Goal: Transaction & Acquisition: Purchase product/service

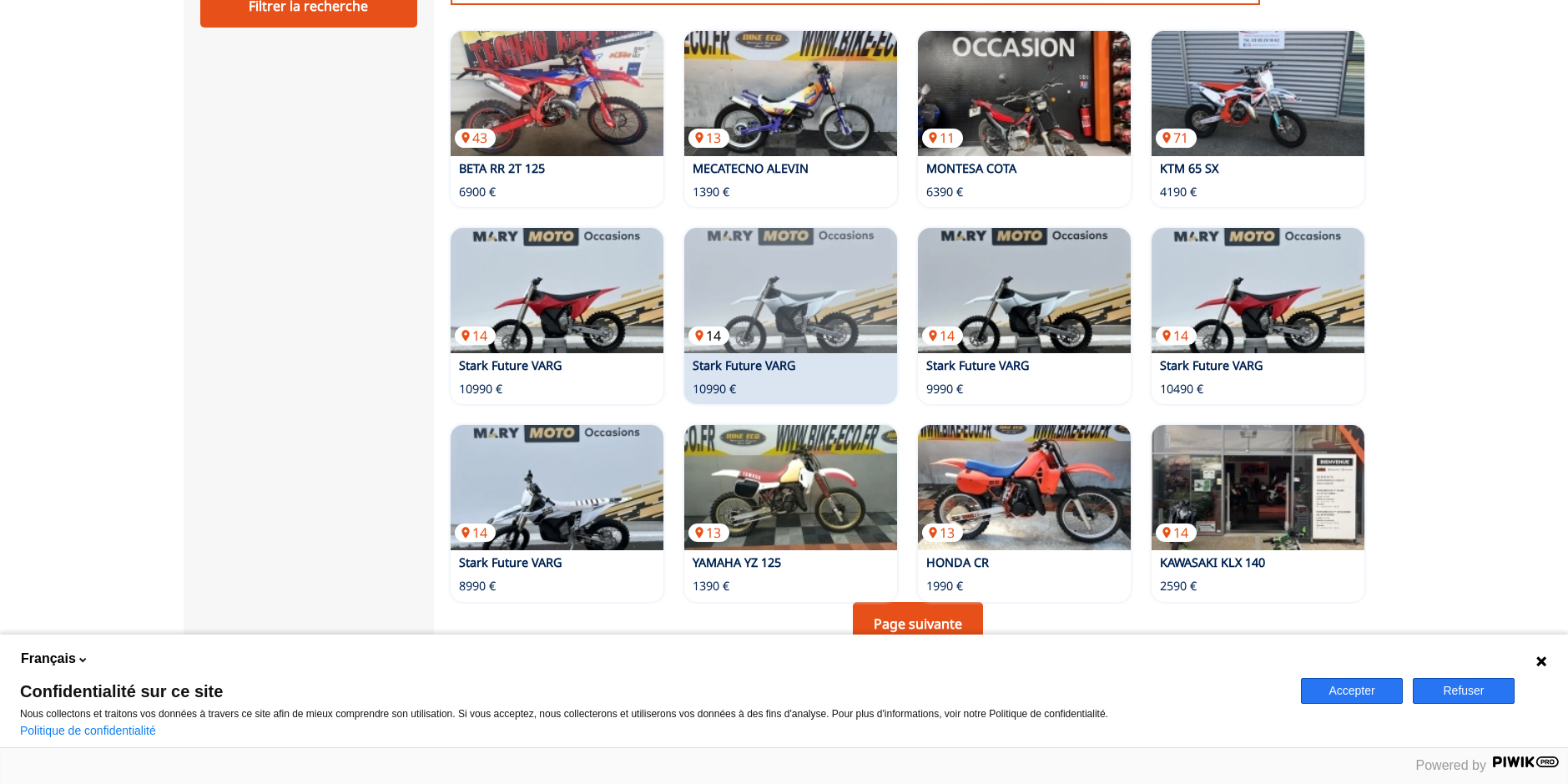
scroll to position [1085, 0]
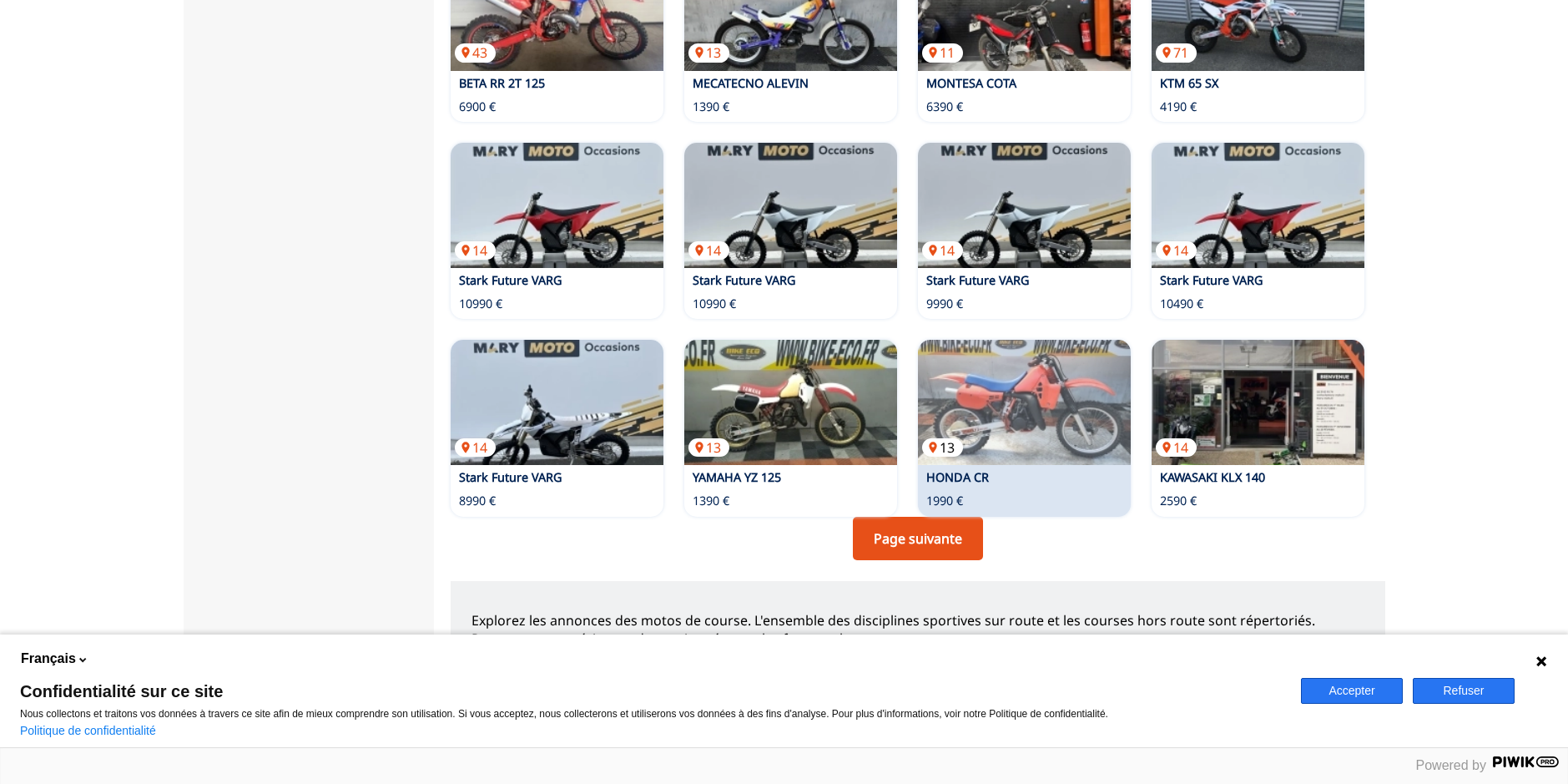
click at [1008, 394] on img at bounding box center [1024, 402] width 213 height 125
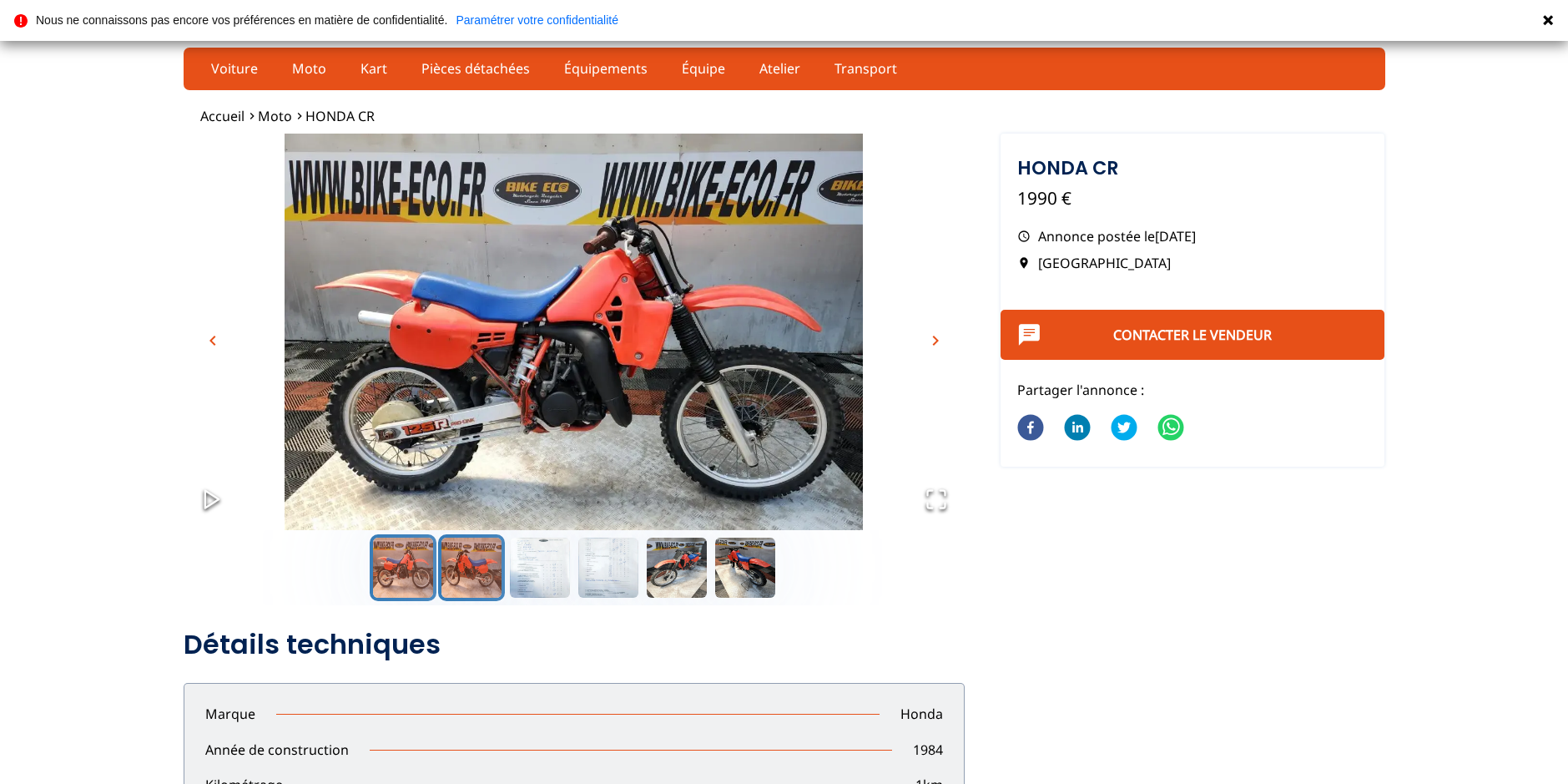
click at [457, 560] on button "Go to Slide 2" at bounding box center [471, 566] width 67 height 67
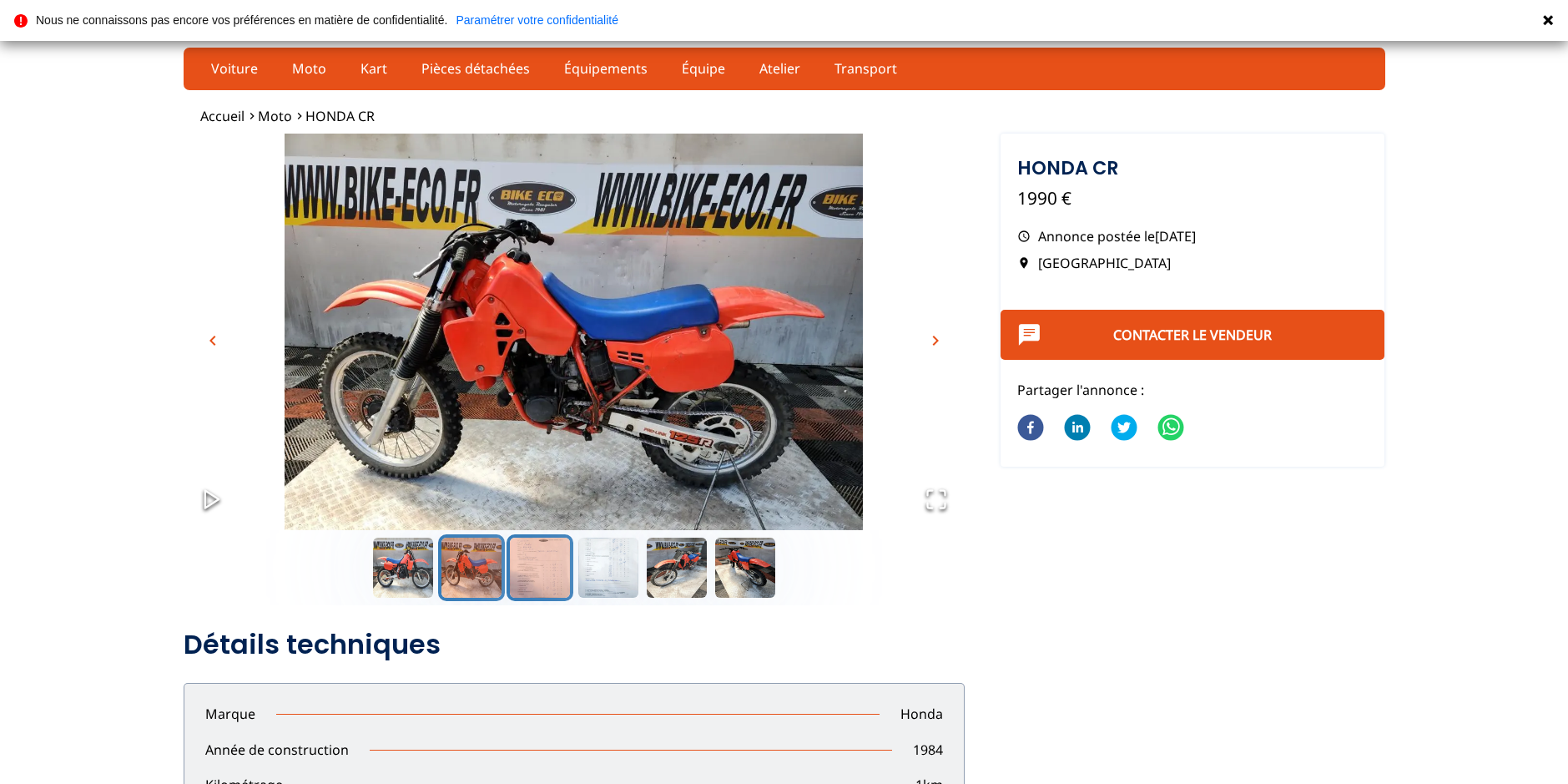
click at [538, 565] on button "Go to Slide 3" at bounding box center [540, 566] width 67 height 67
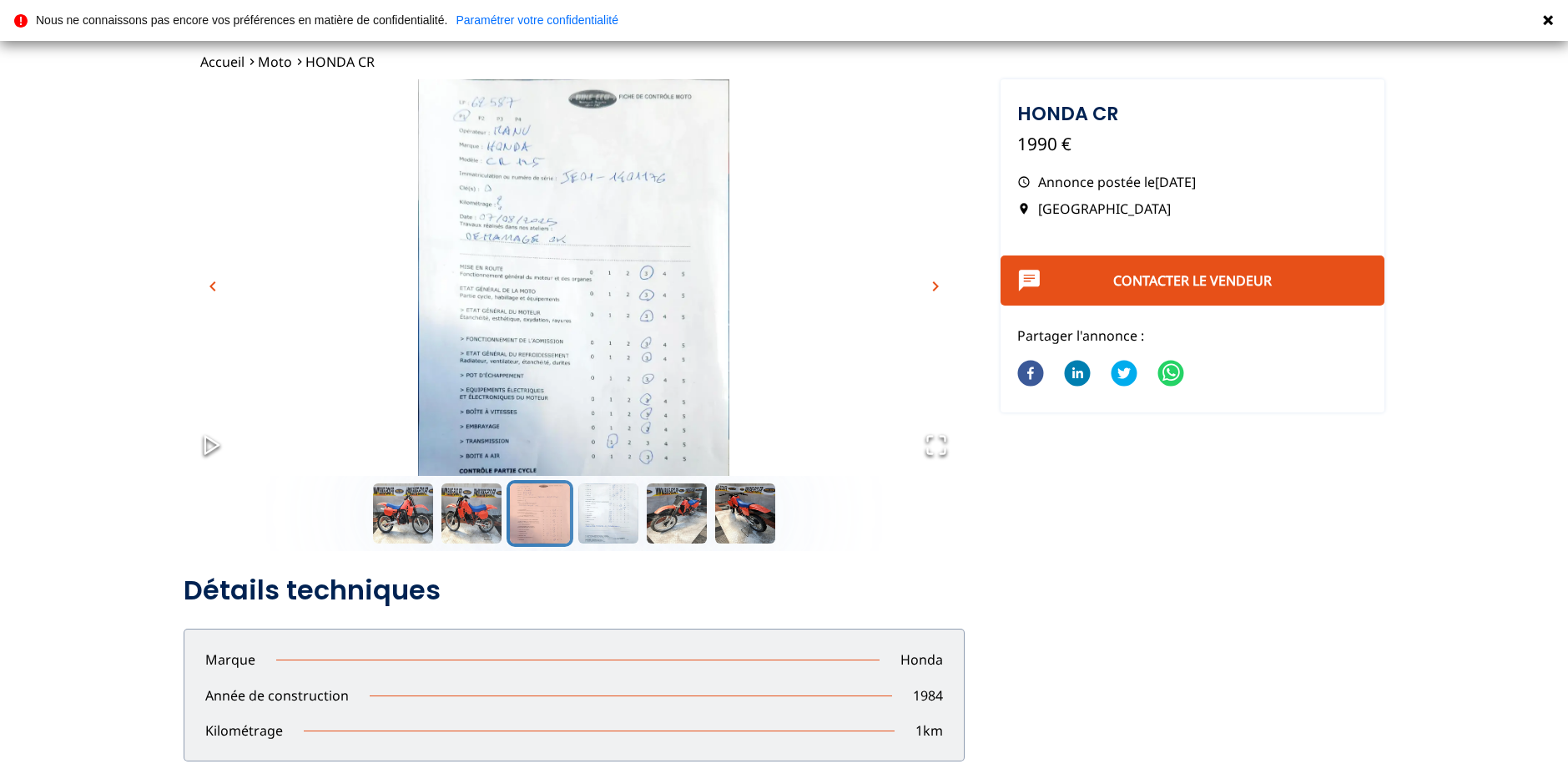
scroll to position [83, 0]
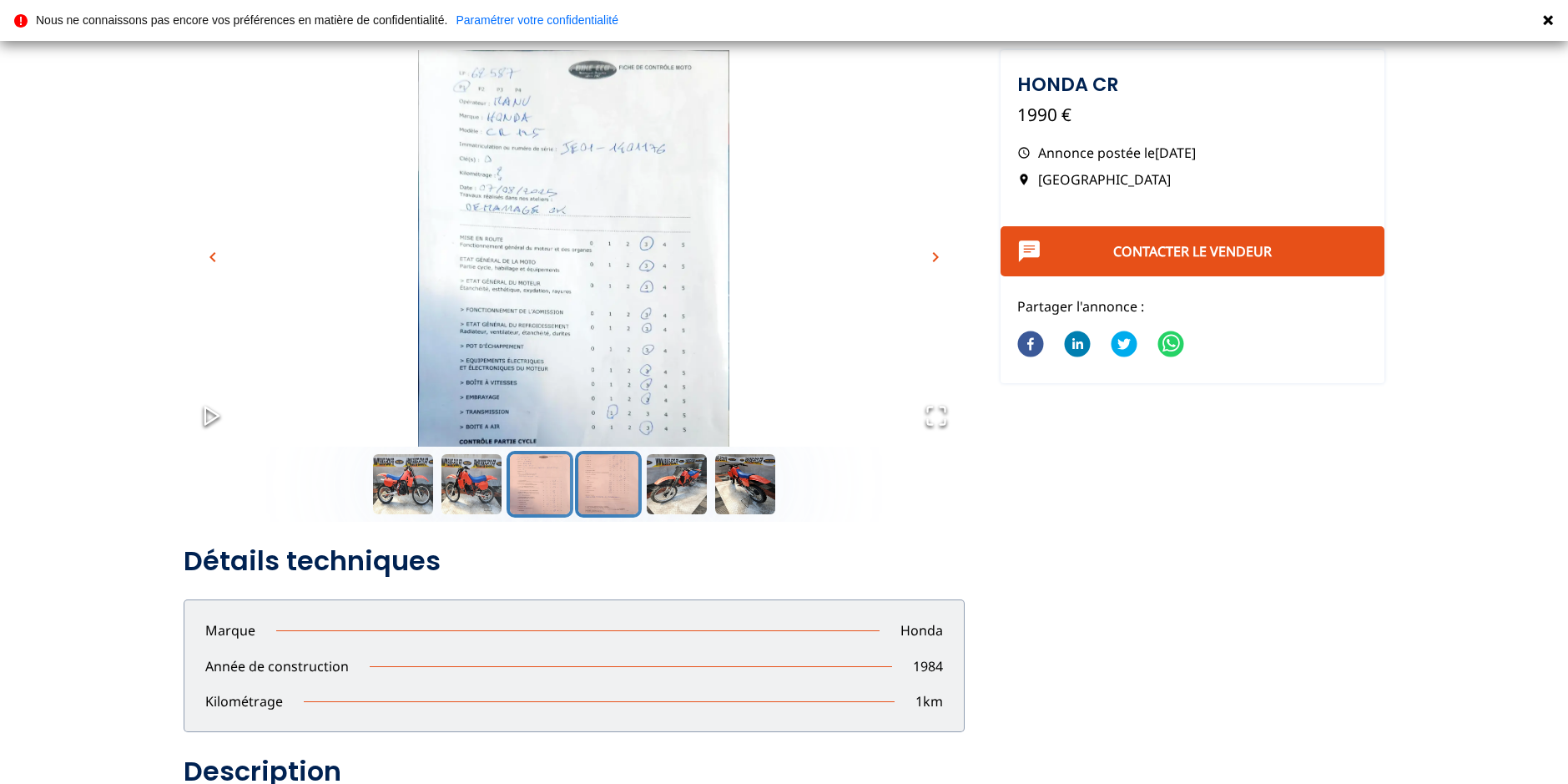
click at [601, 471] on button "Go to Slide 4" at bounding box center [608, 484] width 67 height 67
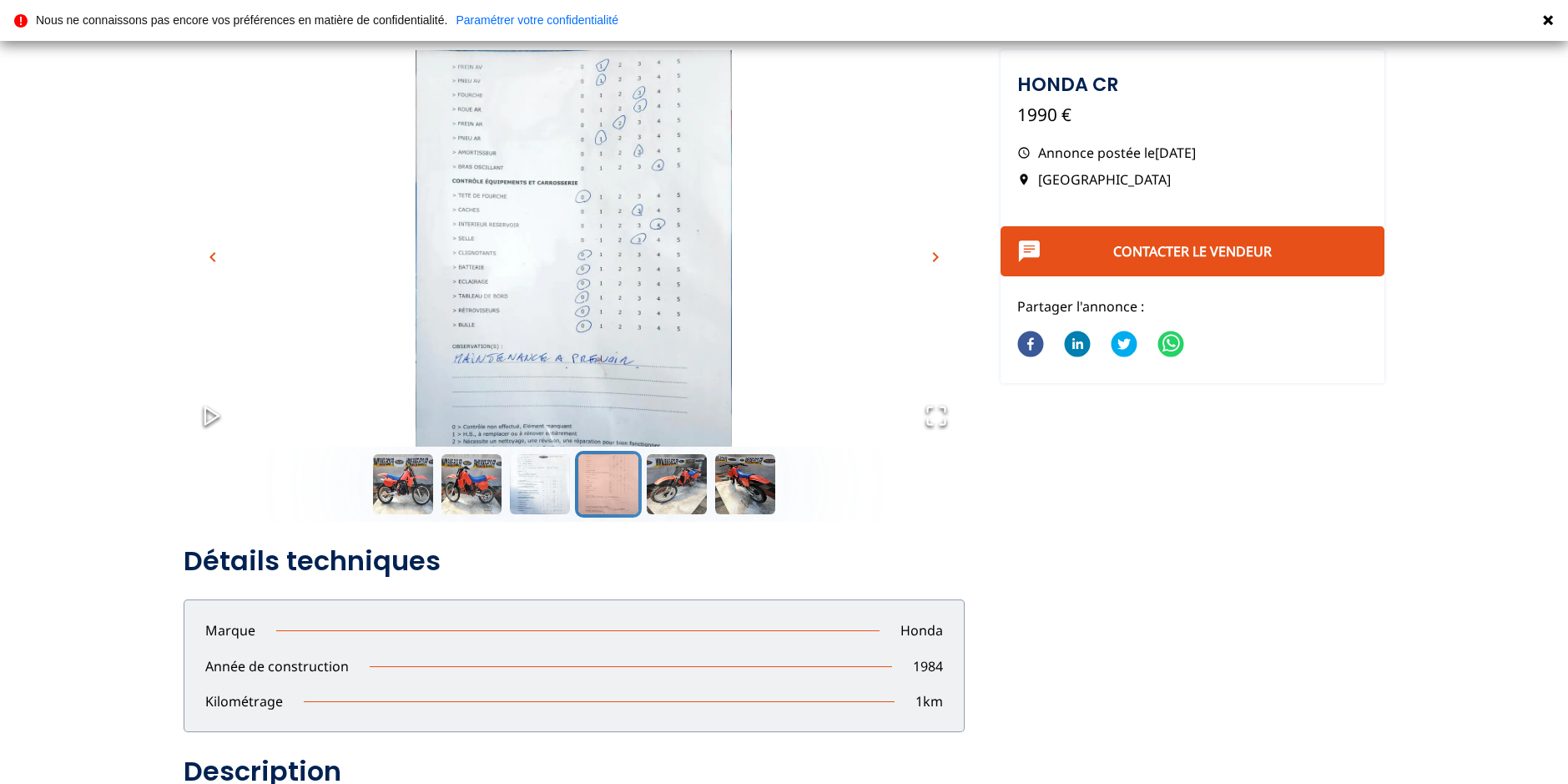
scroll to position [0, 0]
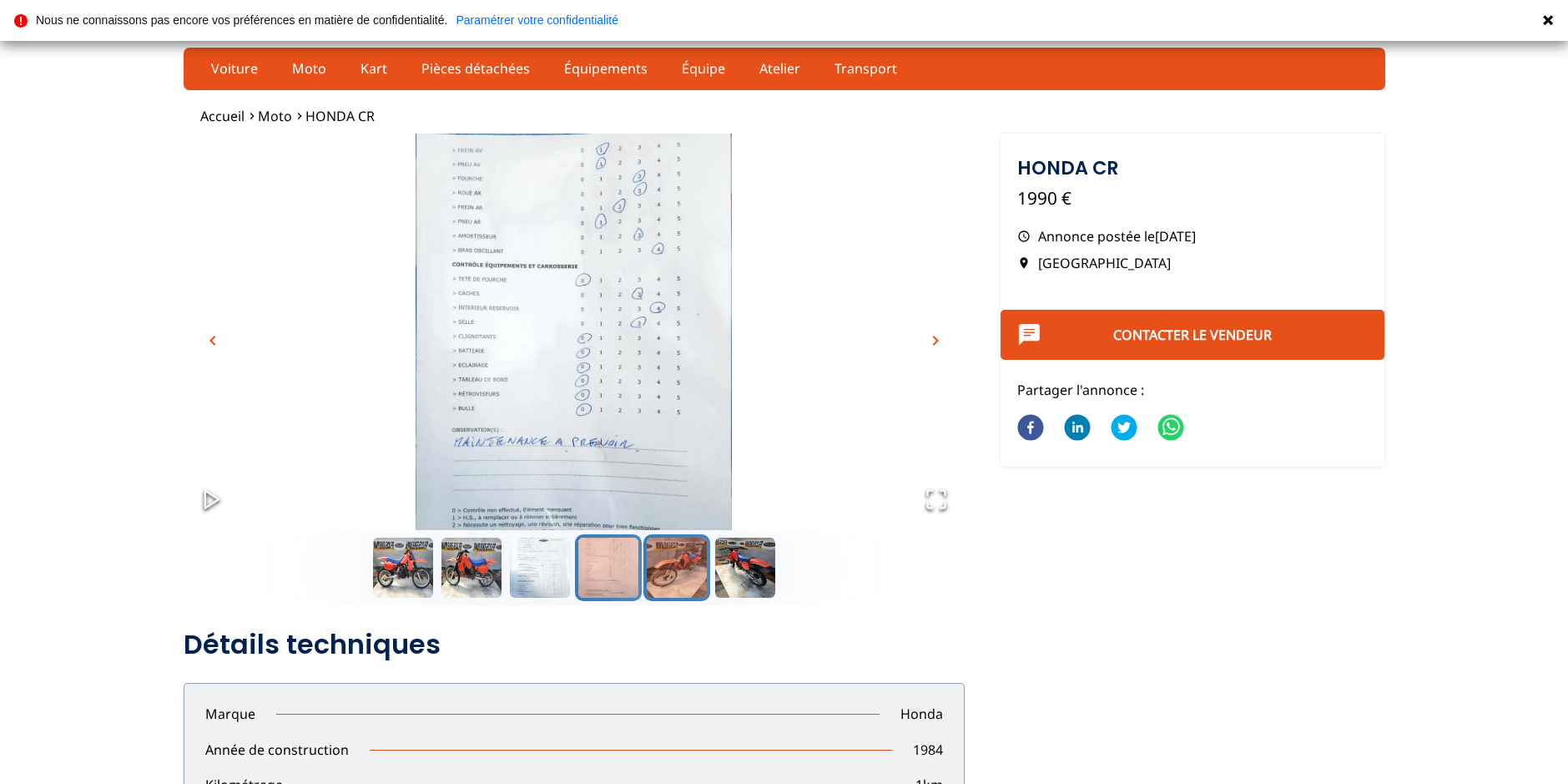
click at [679, 575] on button "Go to Slide 5" at bounding box center [677, 566] width 67 height 67
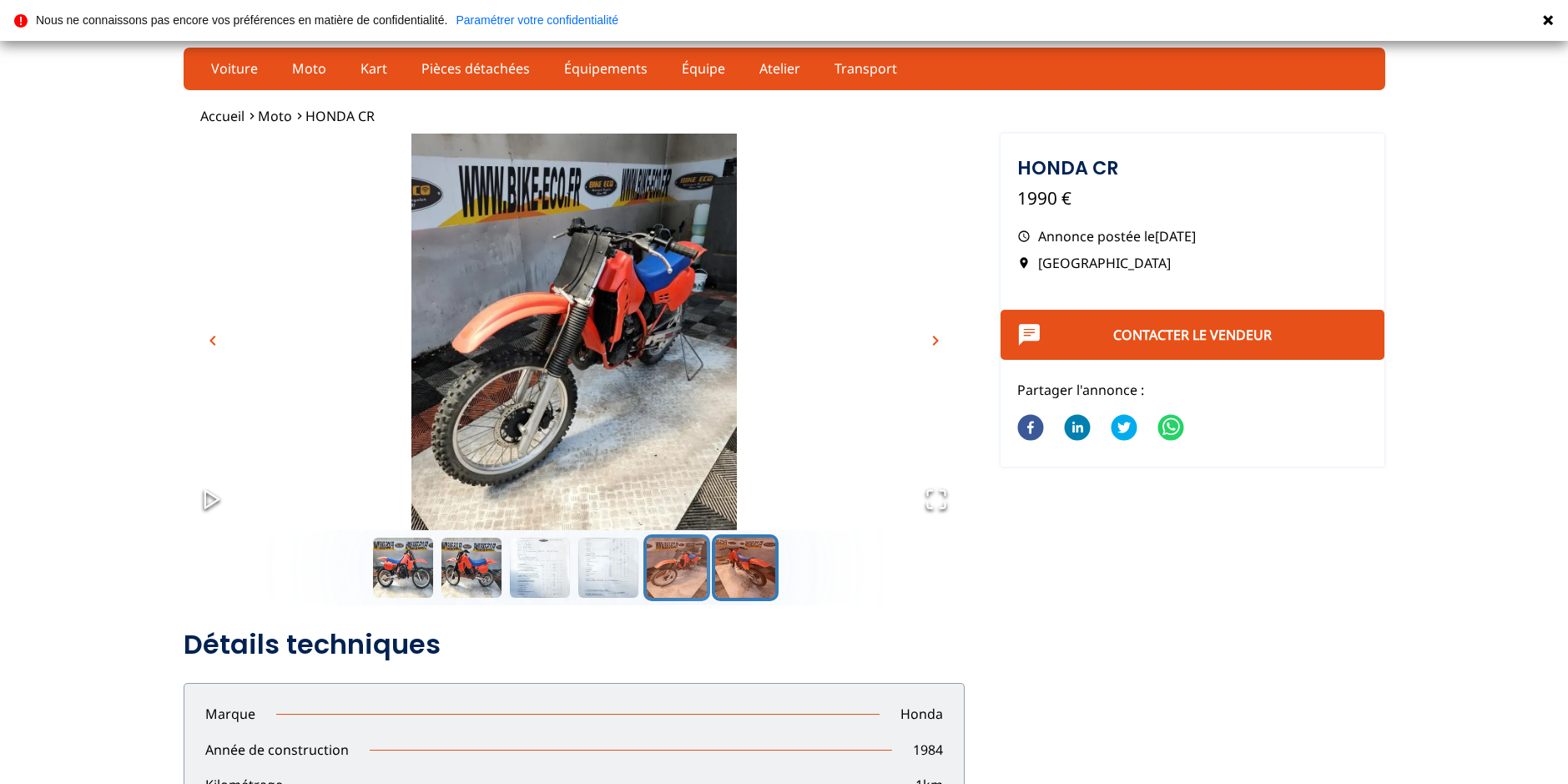
click at [736, 568] on button "Go to Slide 6" at bounding box center [744, 566] width 67 height 67
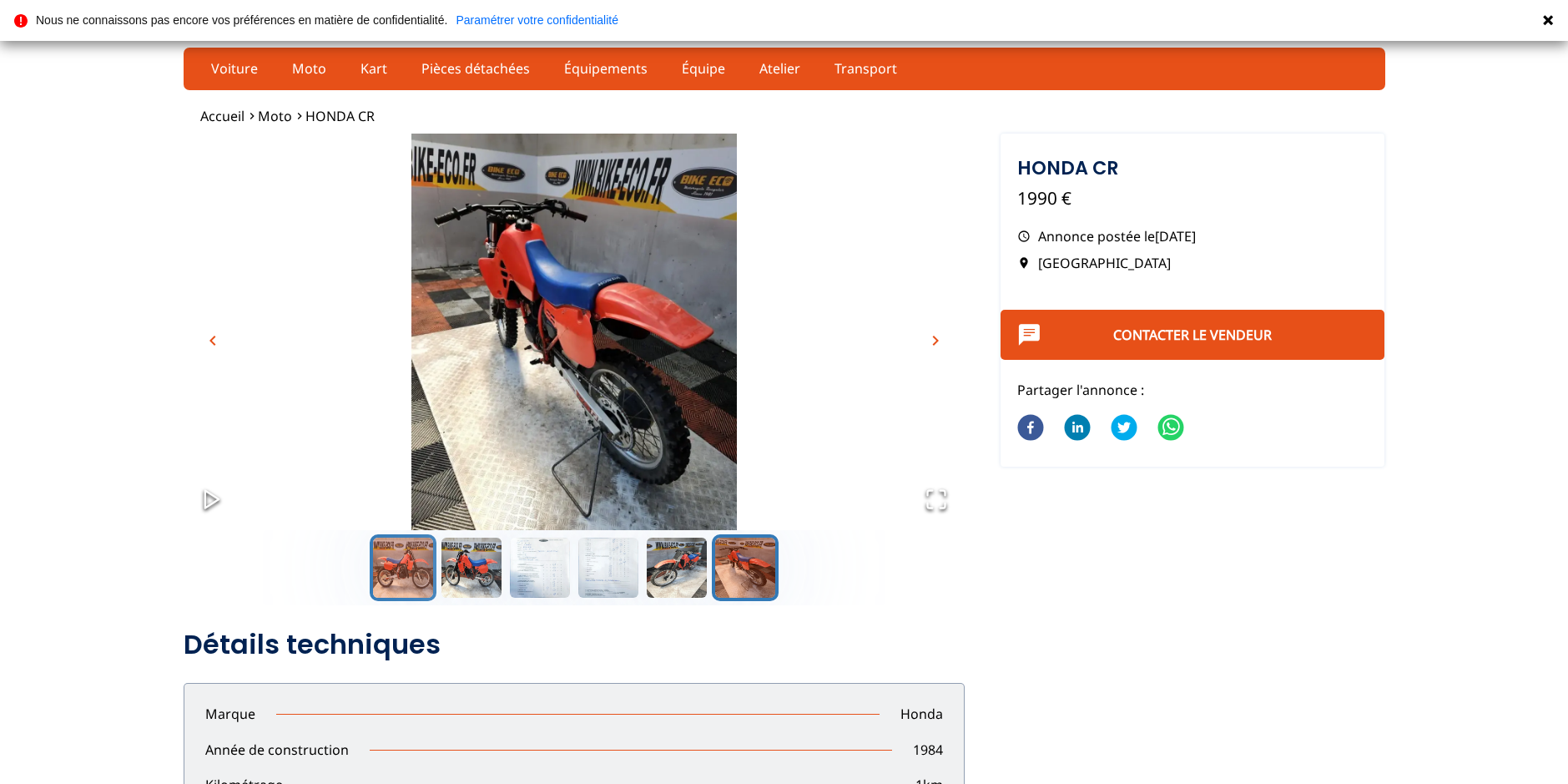
click at [411, 565] on button "Go to Slide 1" at bounding box center [402, 566] width 67 height 67
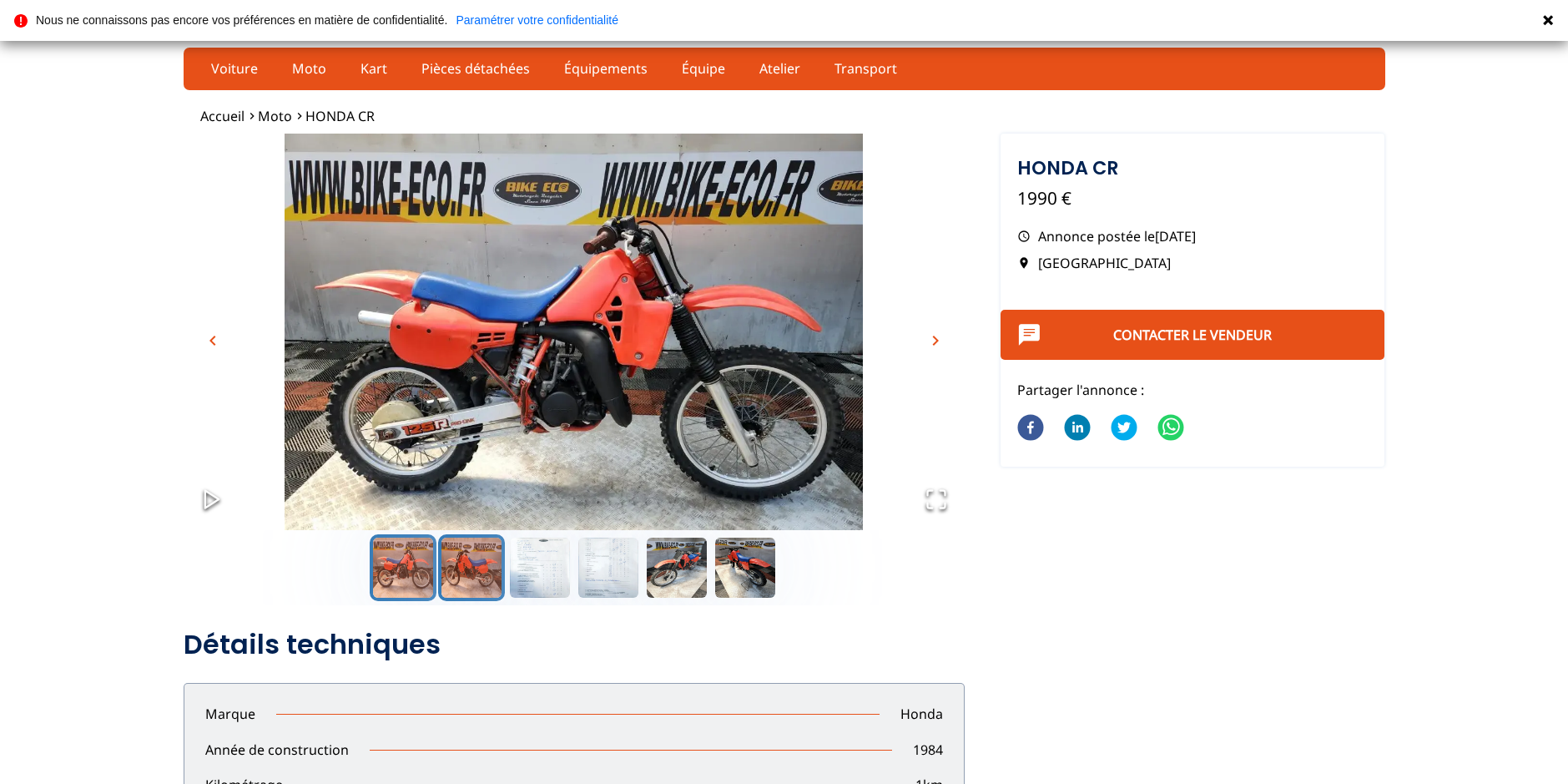
click at [469, 564] on button "Go to Slide 2" at bounding box center [471, 566] width 67 height 67
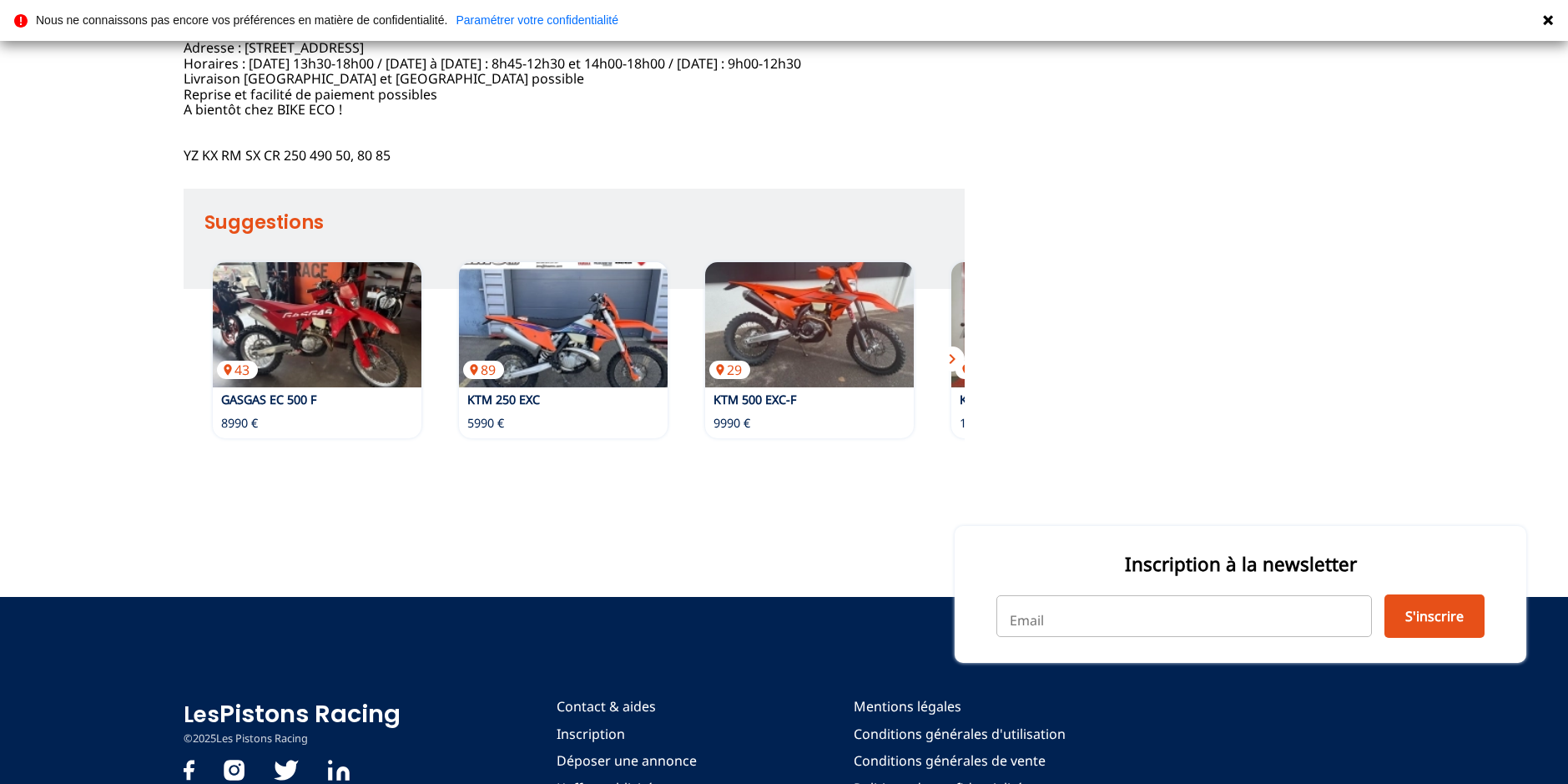
scroll to position [1085, 0]
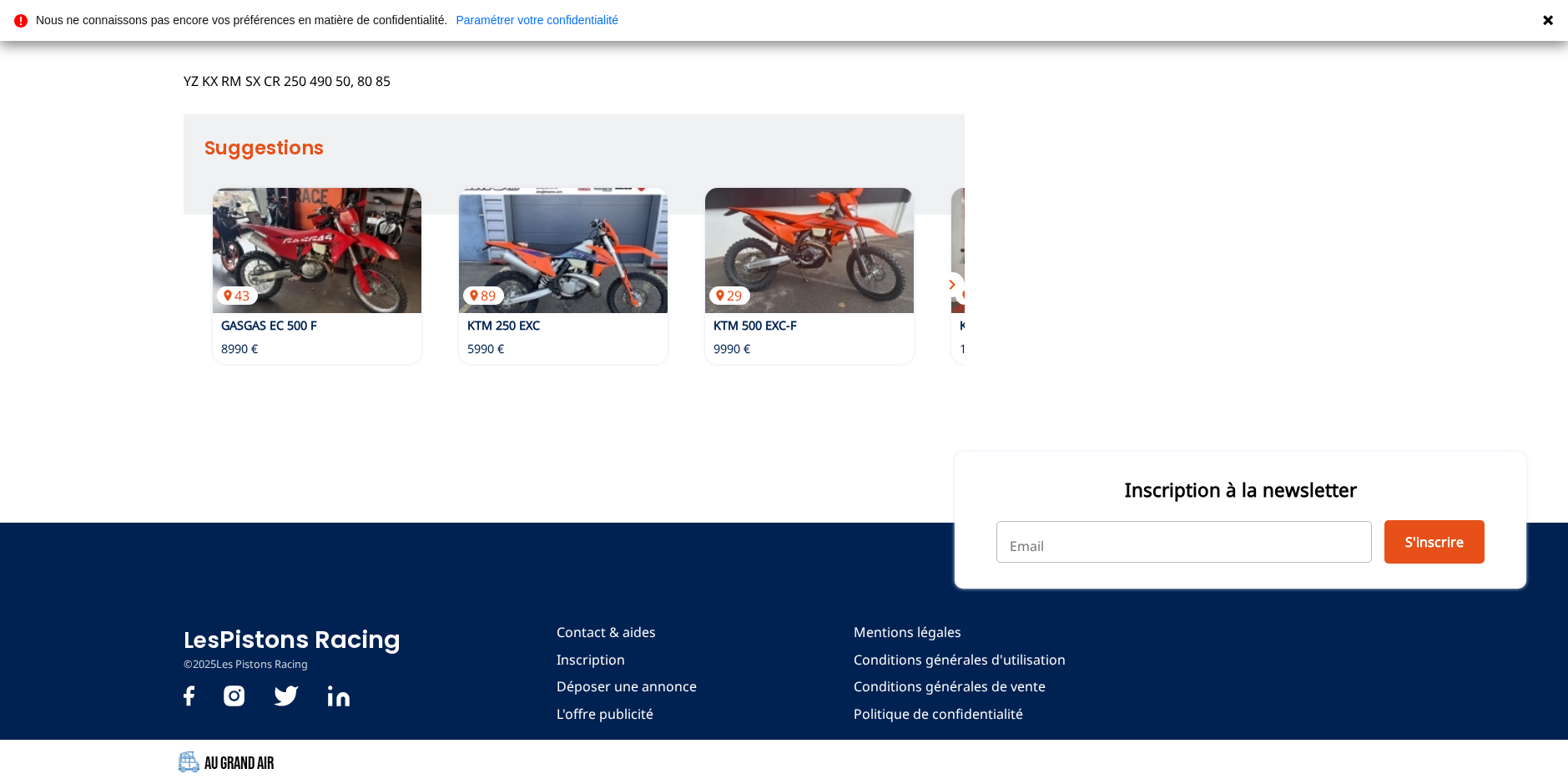
click at [951, 294] on span "chevron_right" at bounding box center [952, 284] width 20 height 20
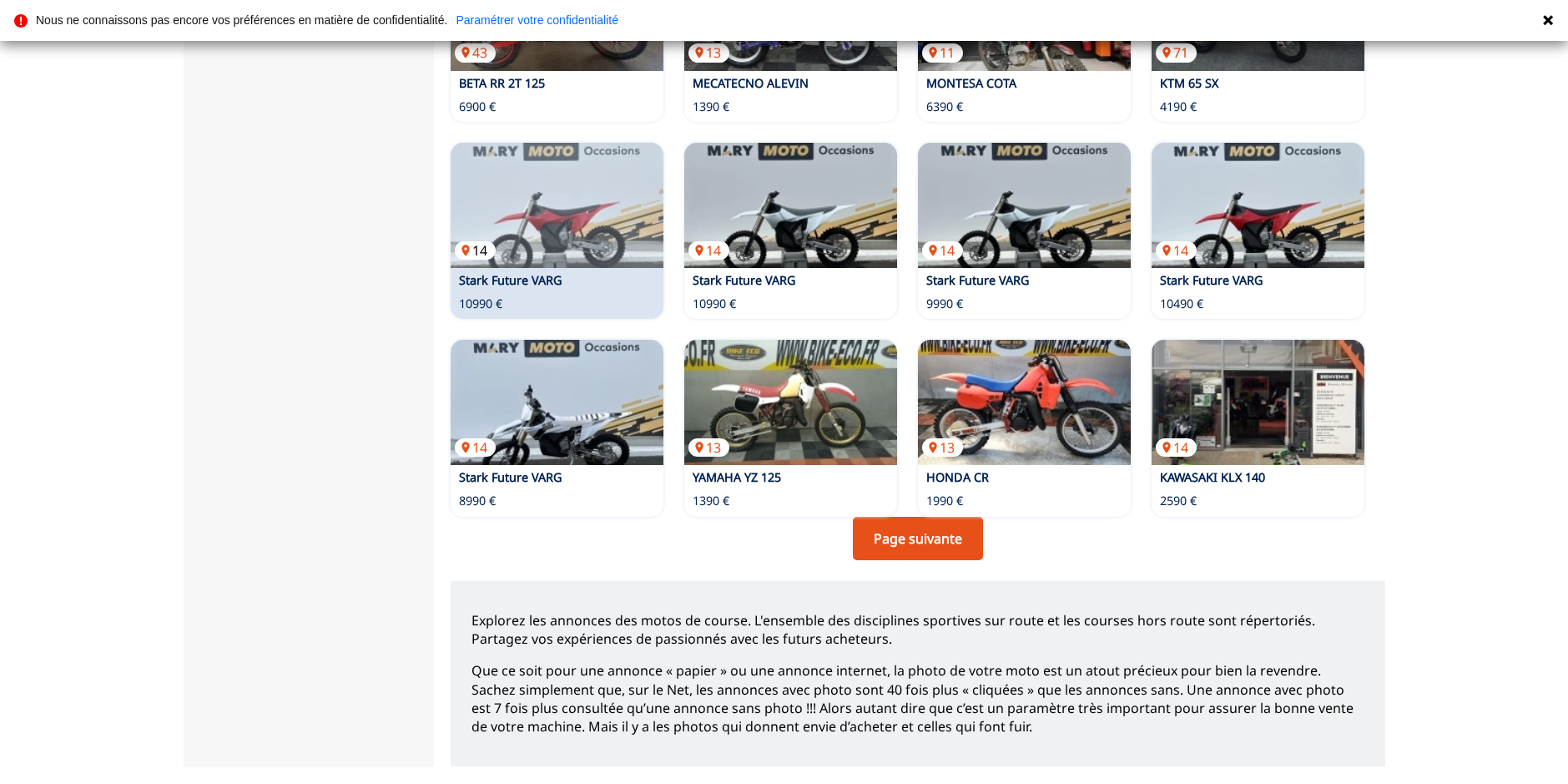
scroll to position [1085, 0]
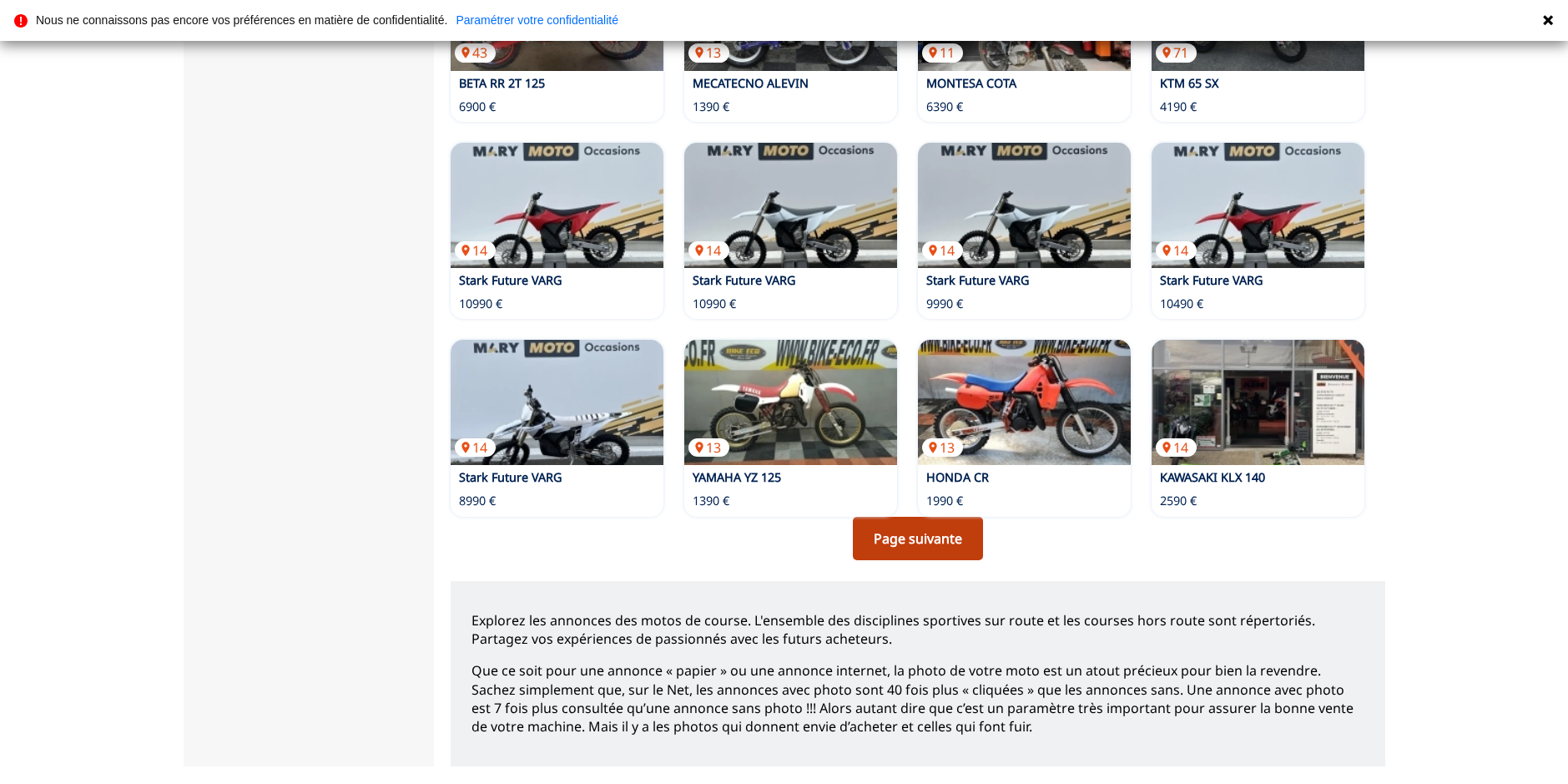
click at [893, 536] on link "Page suivante" at bounding box center [917, 539] width 130 height 44
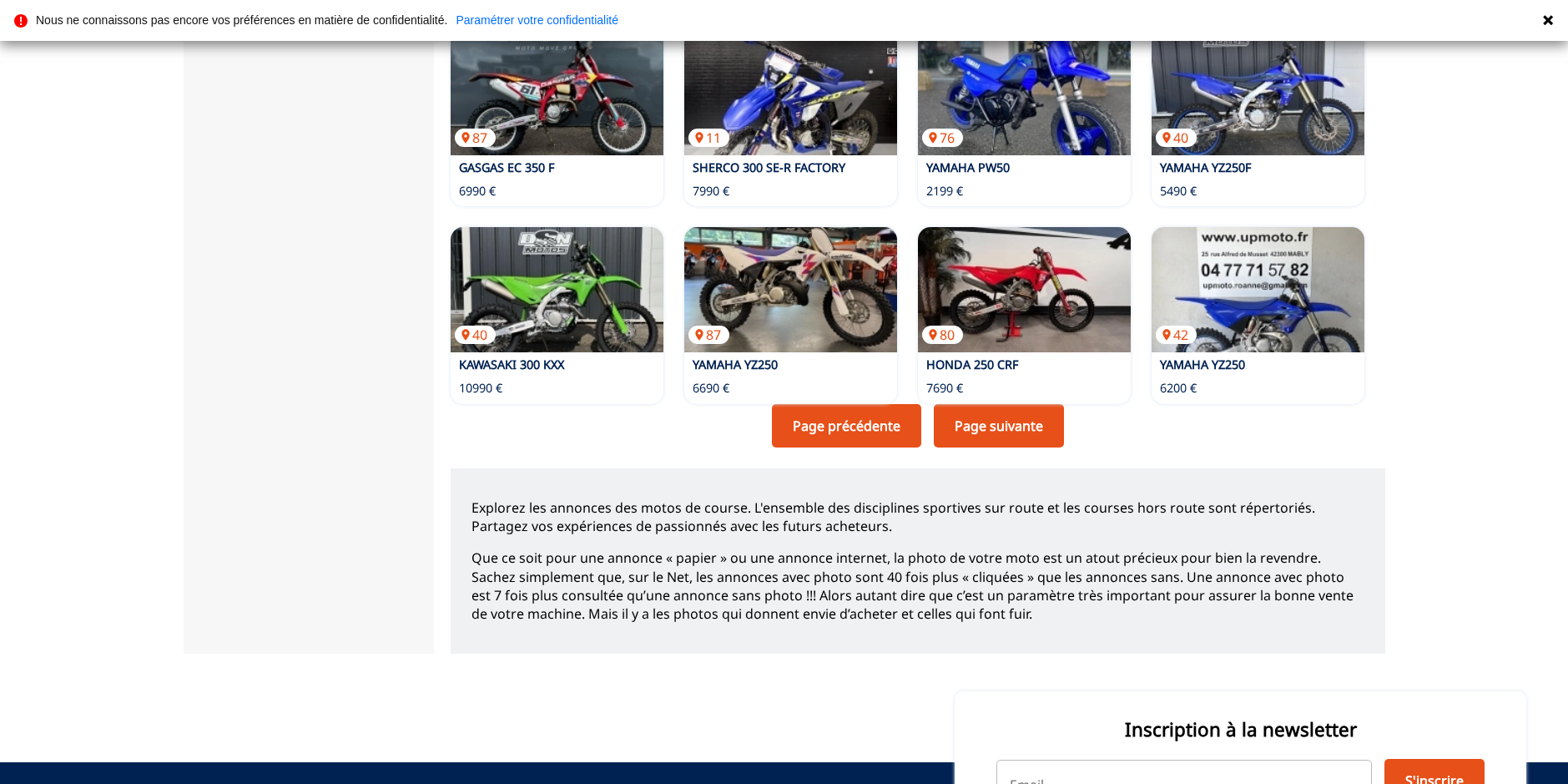
scroll to position [918, 0]
